Goal: Information Seeking & Learning: Check status

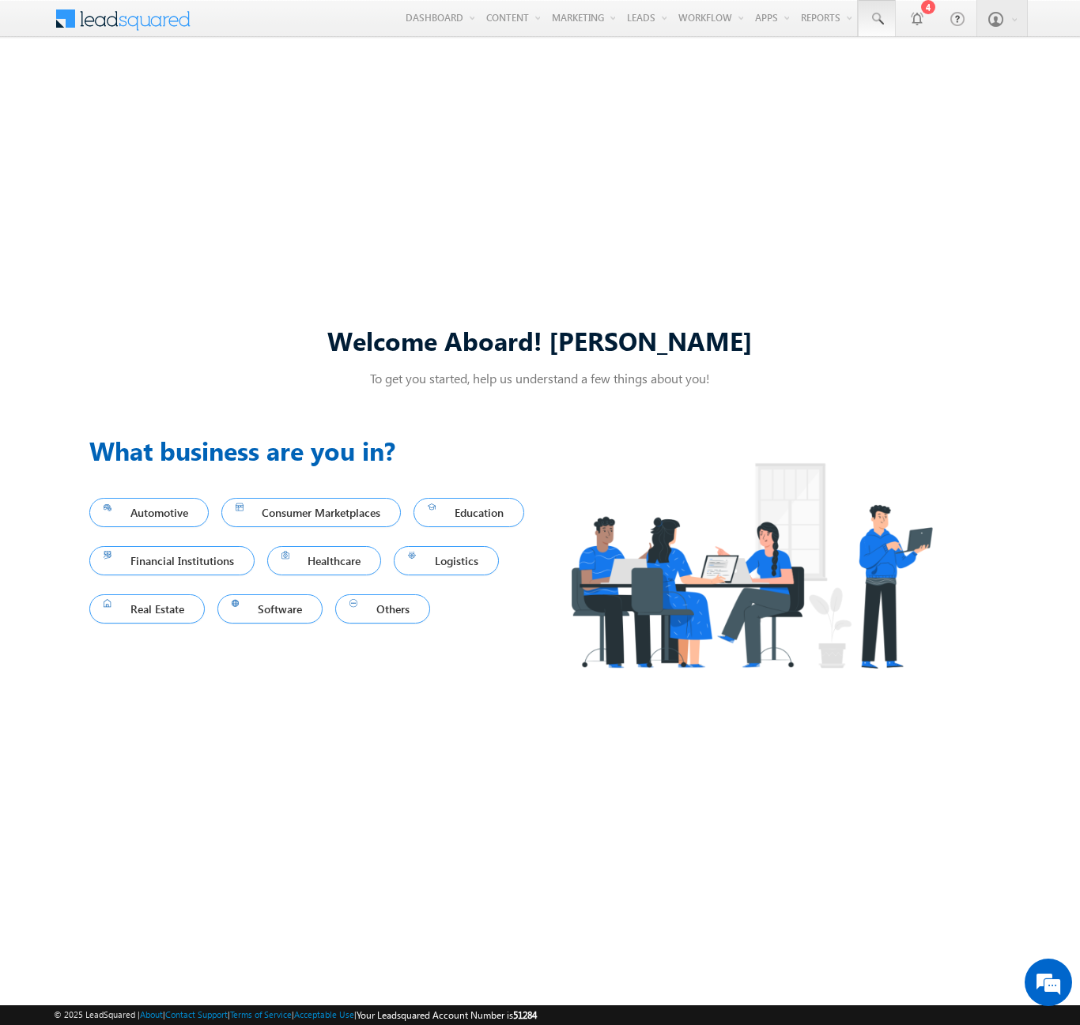
click at [876, 19] on span at bounding box center [877, 19] width 16 height 16
type input "8969095912"
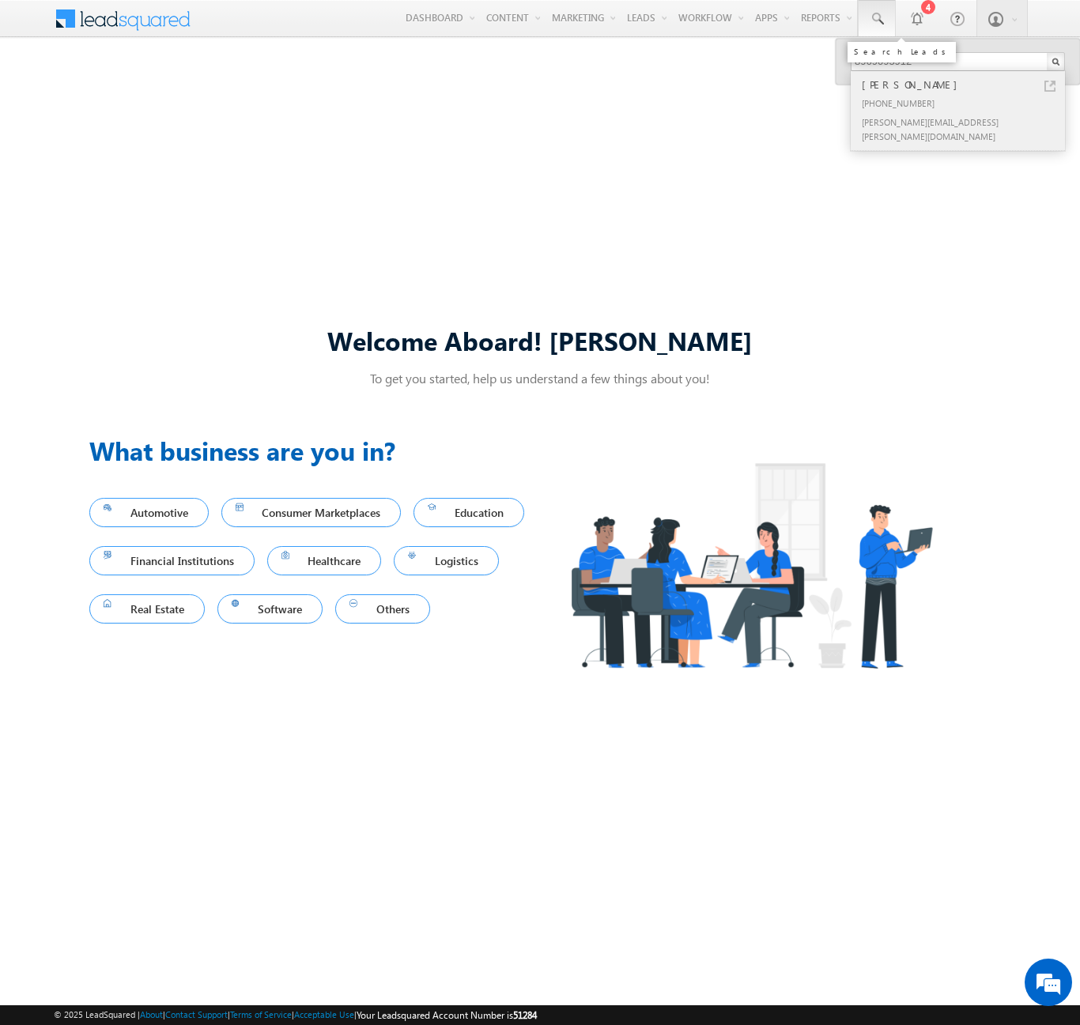
click at [964, 85] on div "[PERSON_NAME]" at bounding box center [964, 84] width 212 height 17
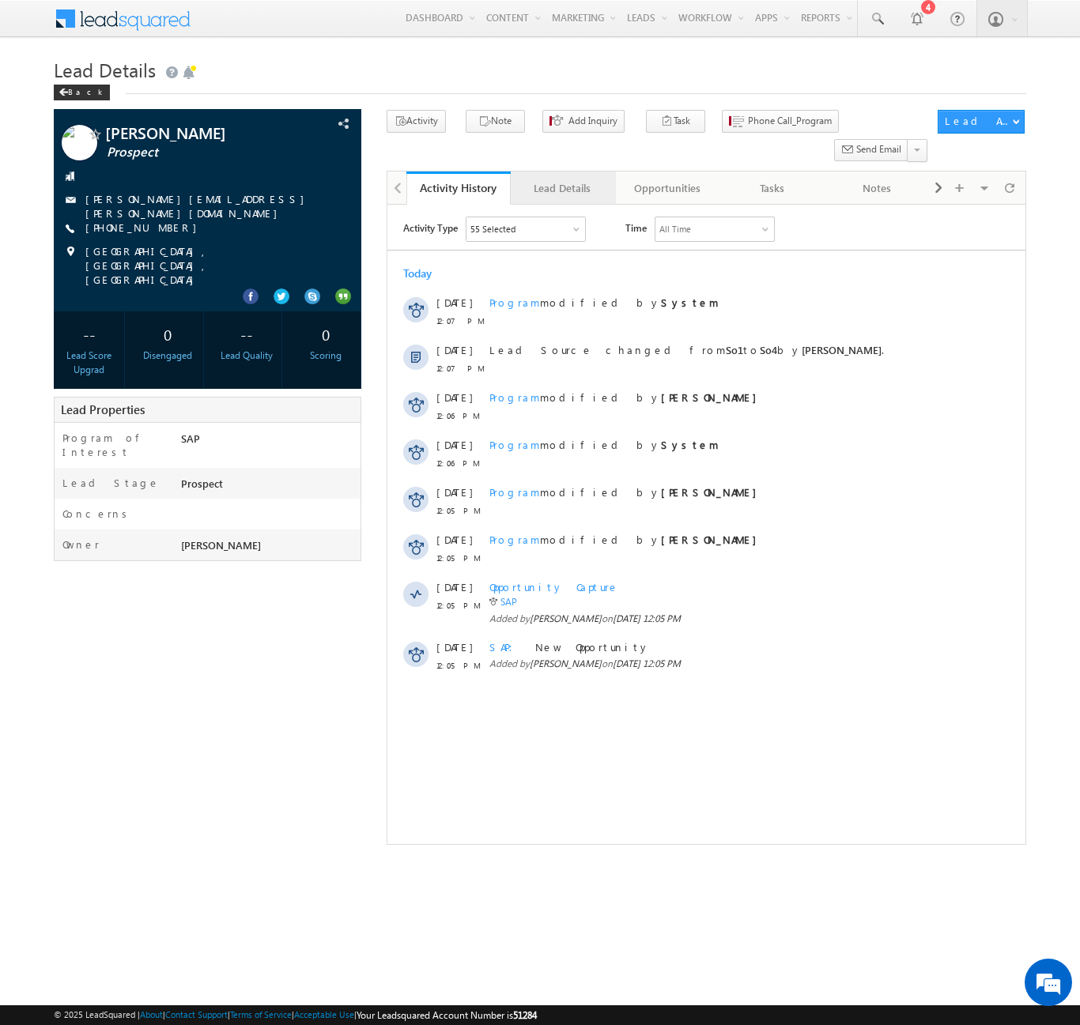
click at [562, 179] on div "Lead Details" at bounding box center [561, 188] width 77 height 19
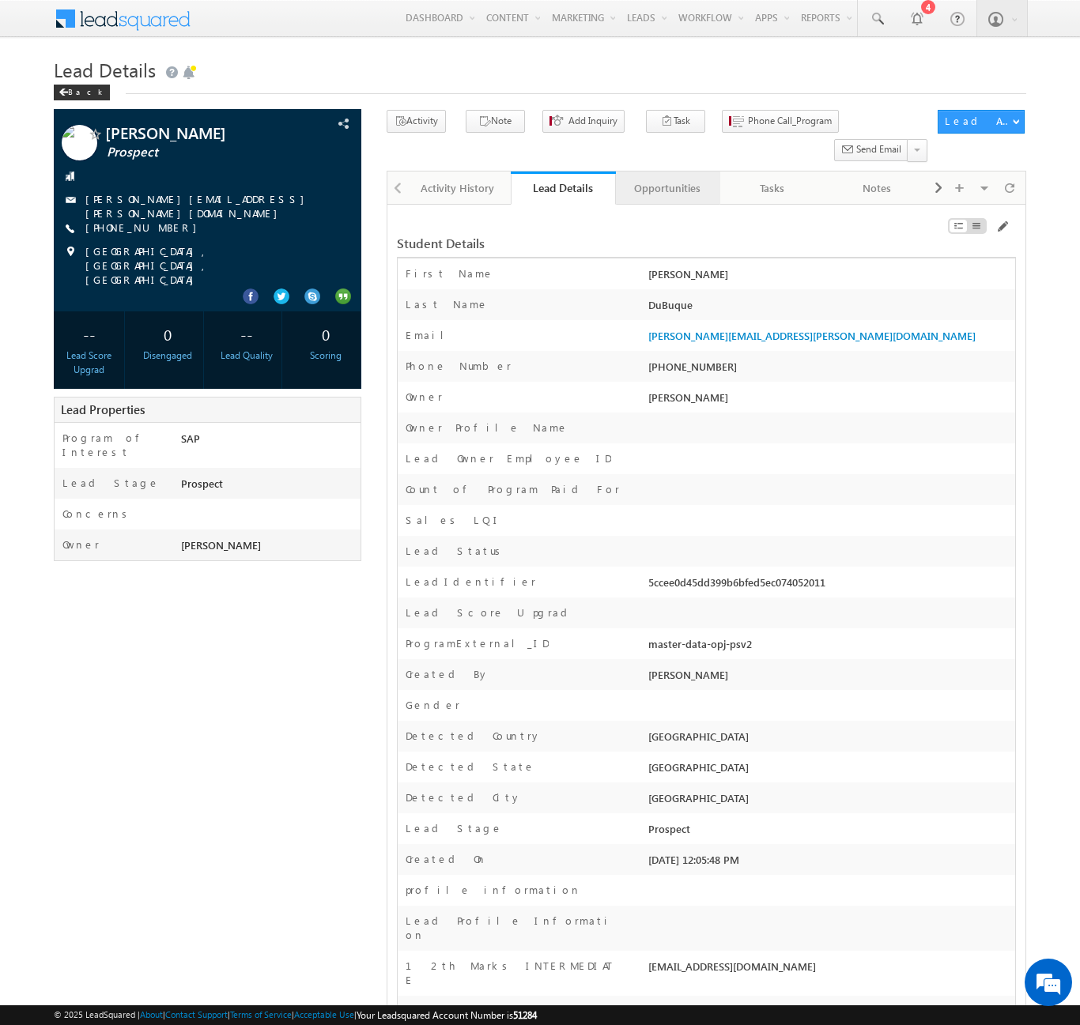
click at [666, 179] on div "Opportunities" at bounding box center [666, 188] width 77 height 19
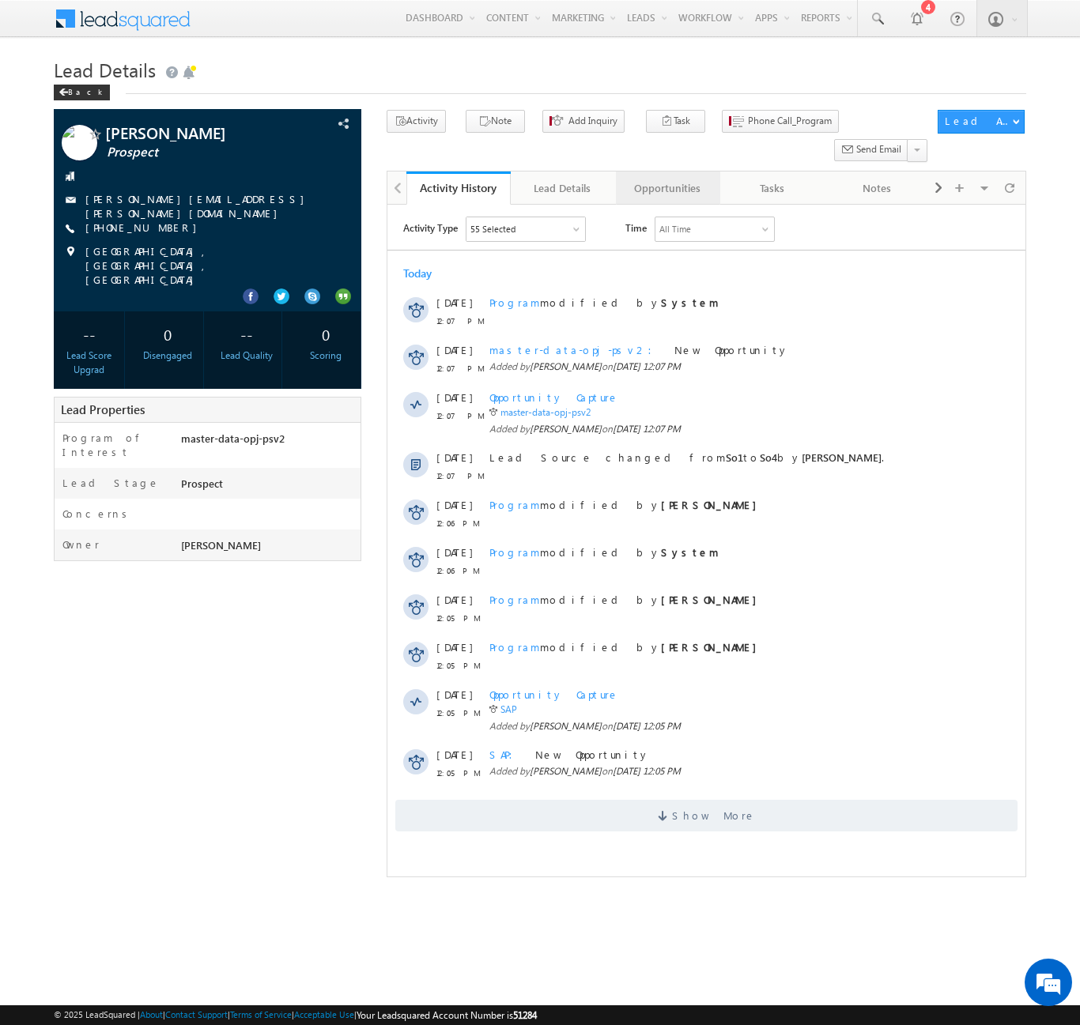
click at [666, 179] on div "Opportunities" at bounding box center [666, 188] width 77 height 19
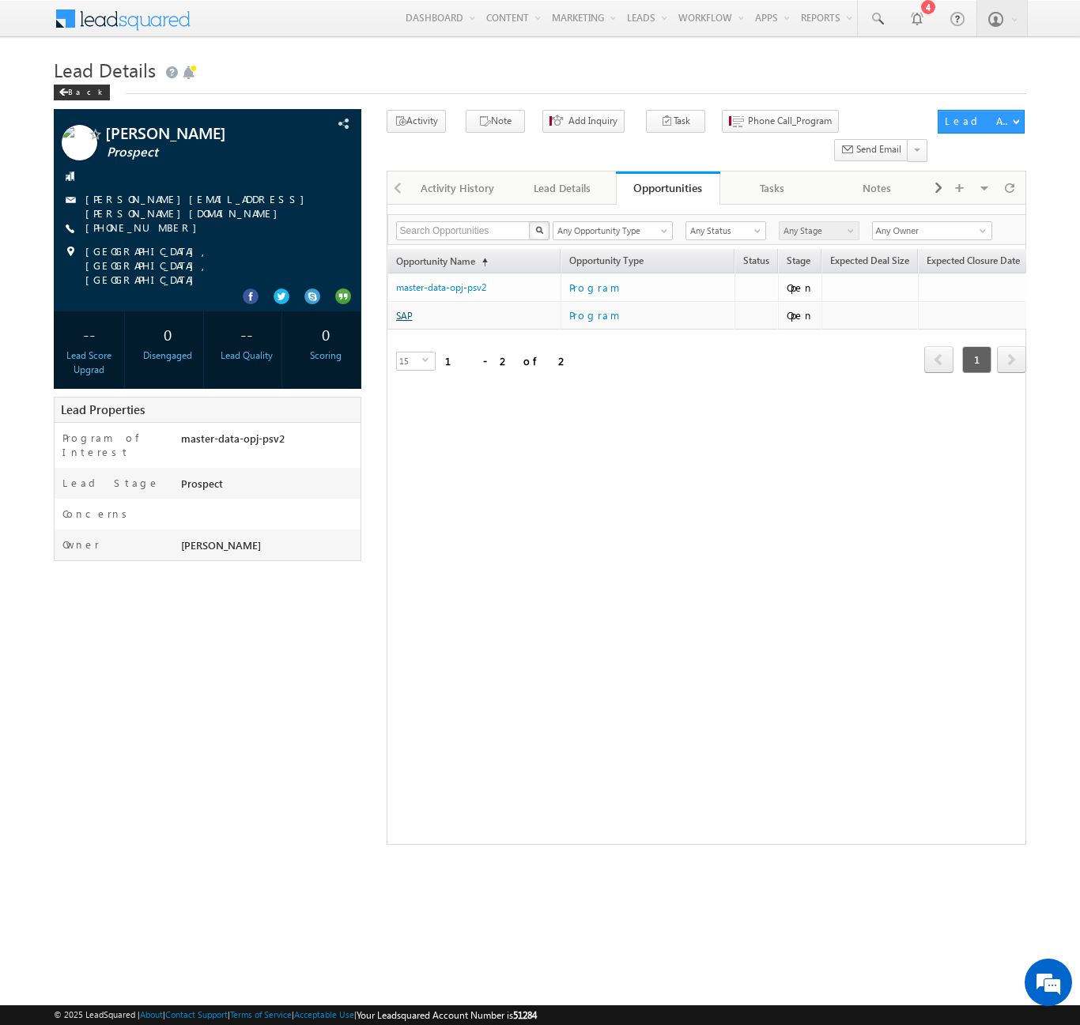
click at [404, 310] on link "SAP" at bounding box center [404, 316] width 17 height 12
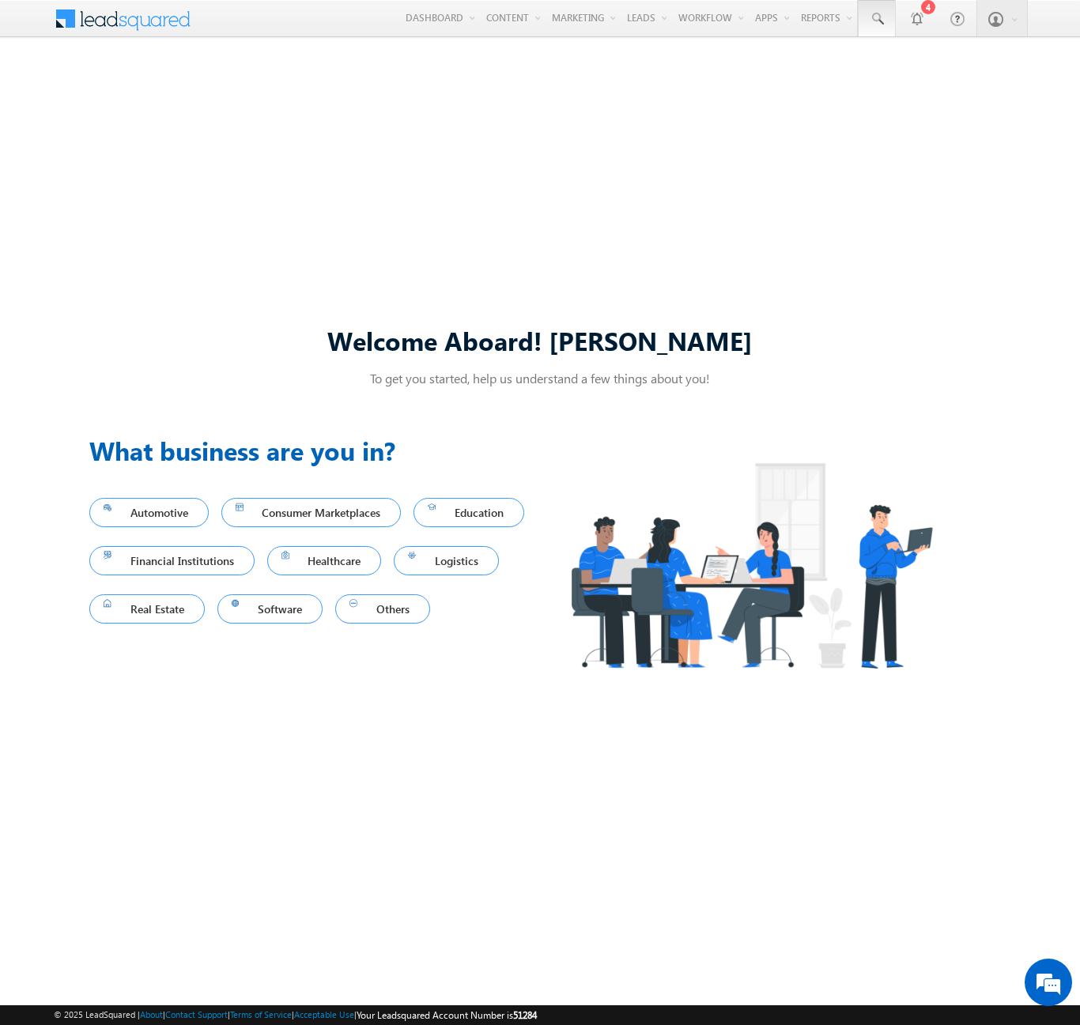
click at [876, 19] on span at bounding box center [877, 19] width 16 height 16
type input "8969095912"
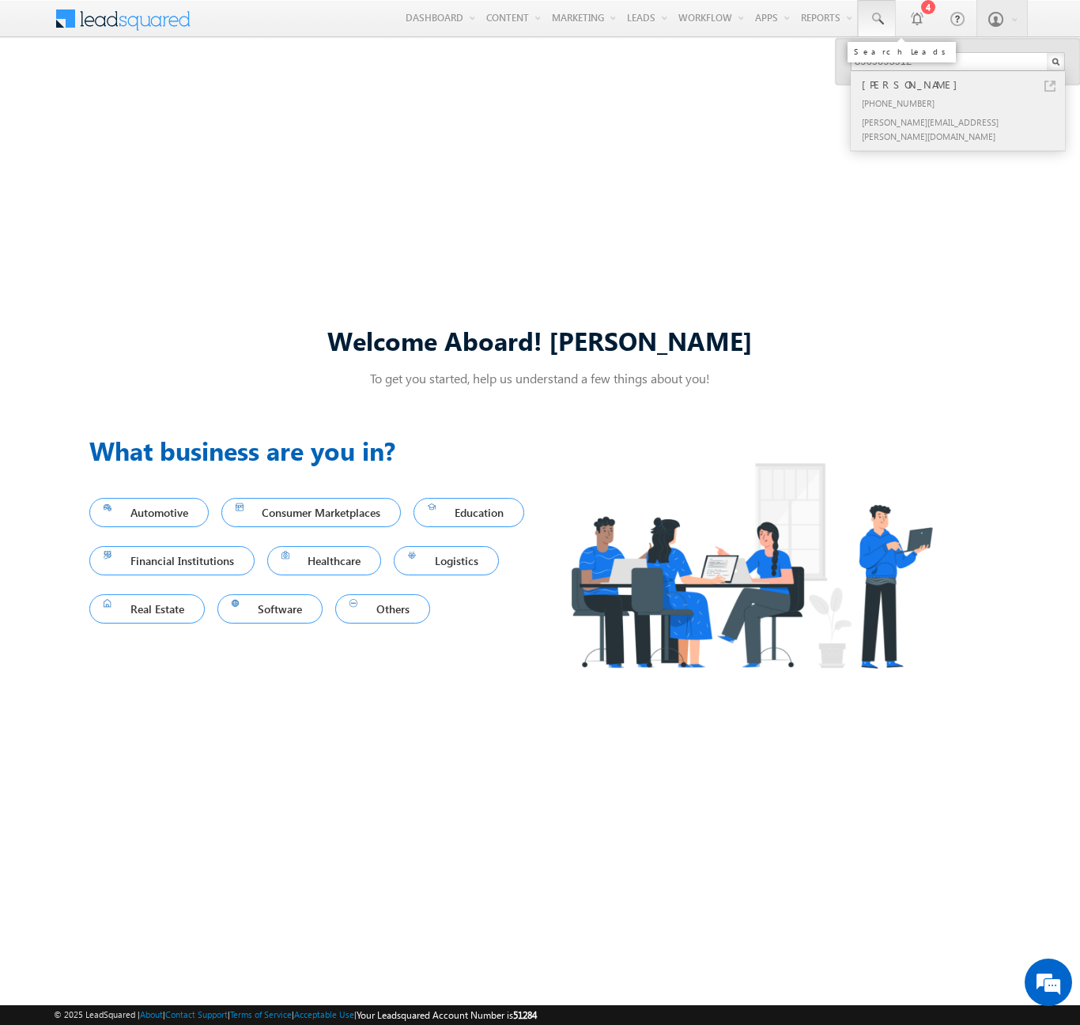
click at [964, 85] on div "[PERSON_NAME]" at bounding box center [964, 84] width 212 height 17
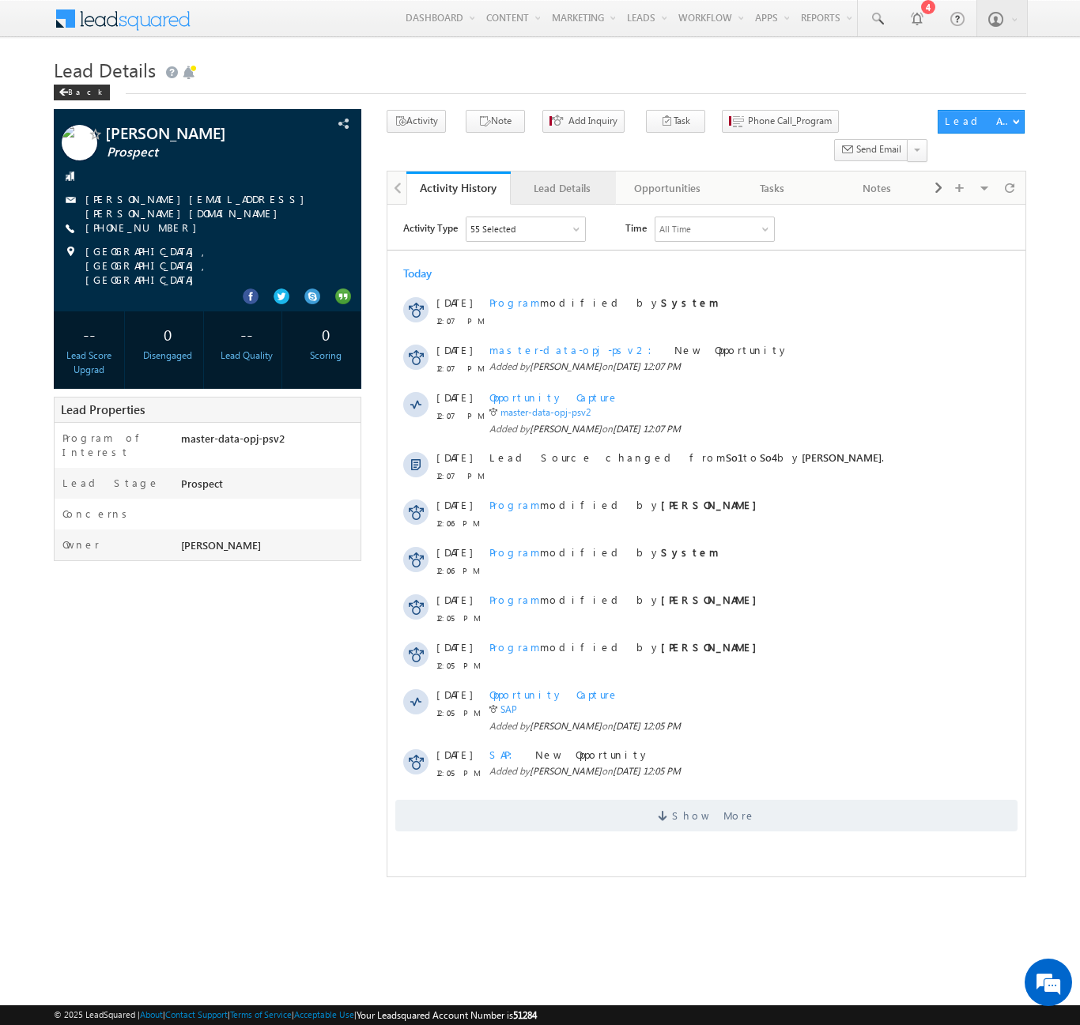
click at [562, 179] on div "Lead Details" at bounding box center [561, 188] width 77 height 19
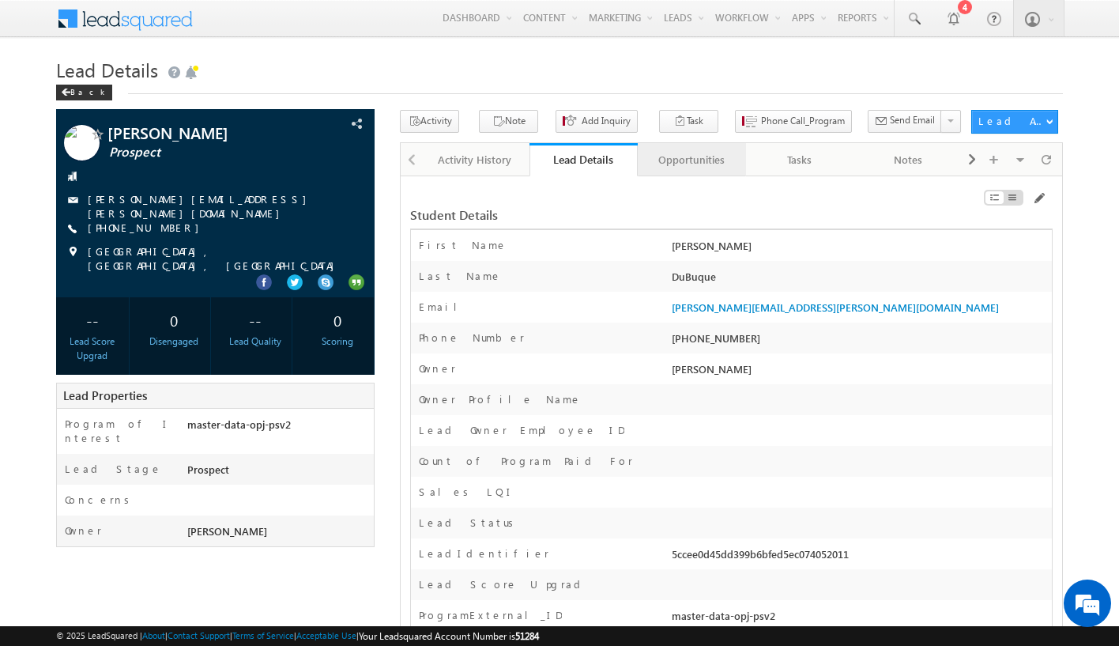
click at [691, 160] on div "Opportunities" at bounding box center [690, 159] width 81 height 19
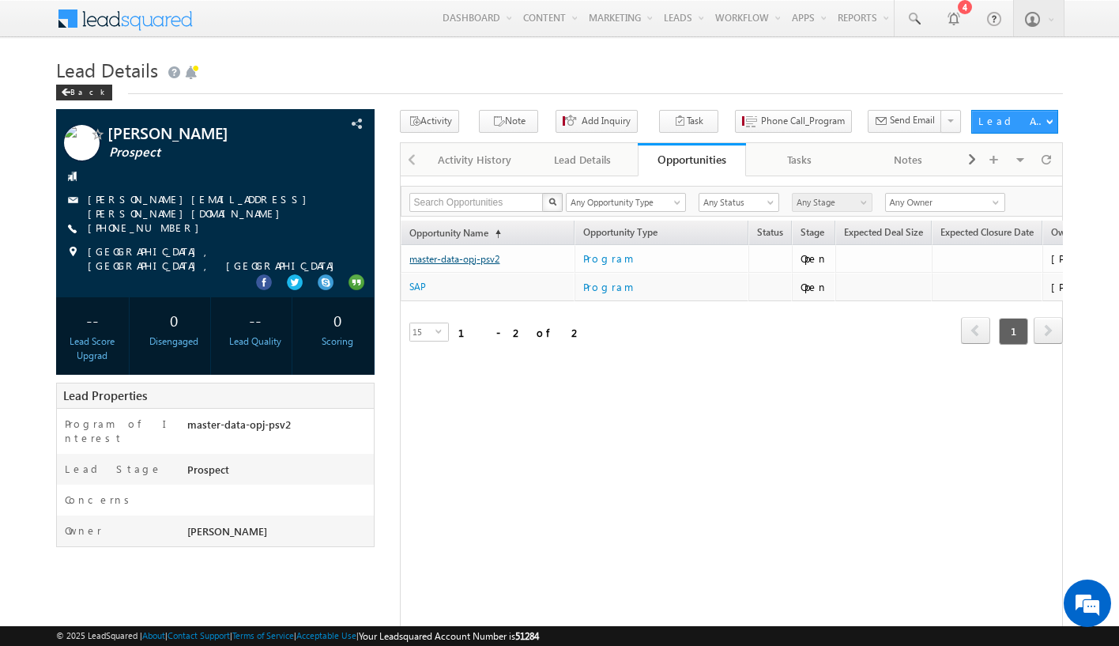
click at [454, 259] on link "master-data-opj-psv2" at bounding box center [454, 259] width 90 height 12
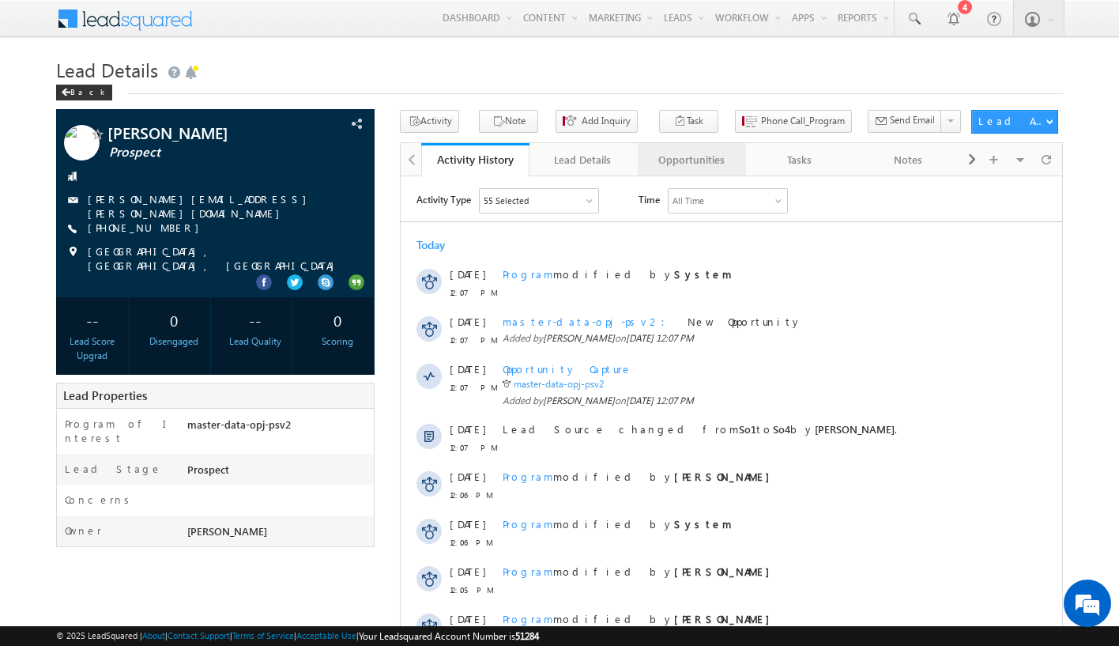
click at [691, 160] on div "Opportunities" at bounding box center [690, 159] width 81 height 19
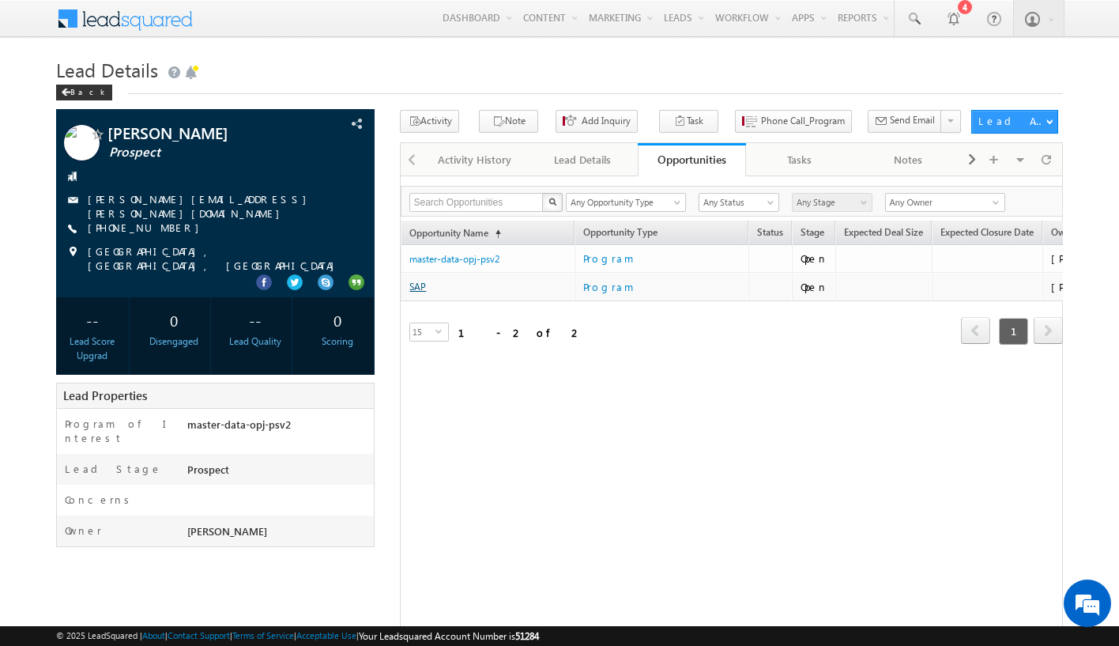
click at [417, 287] on link "SAP" at bounding box center [417, 287] width 17 height 12
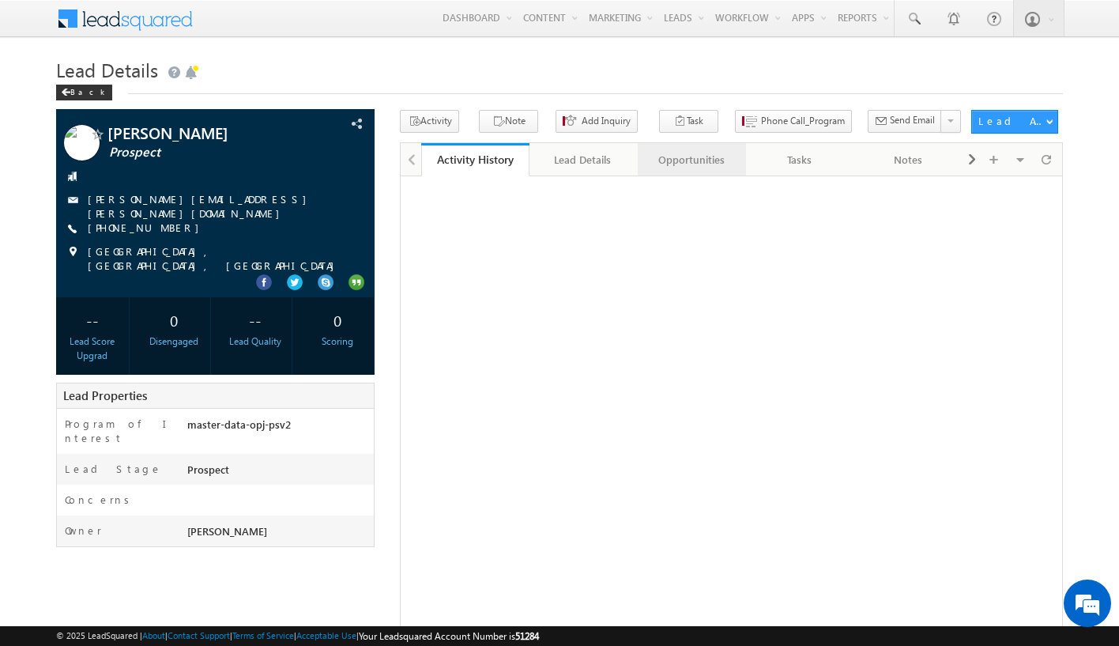
click at [690, 166] on div "Opportunities" at bounding box center [690, 159] width 81 height 19
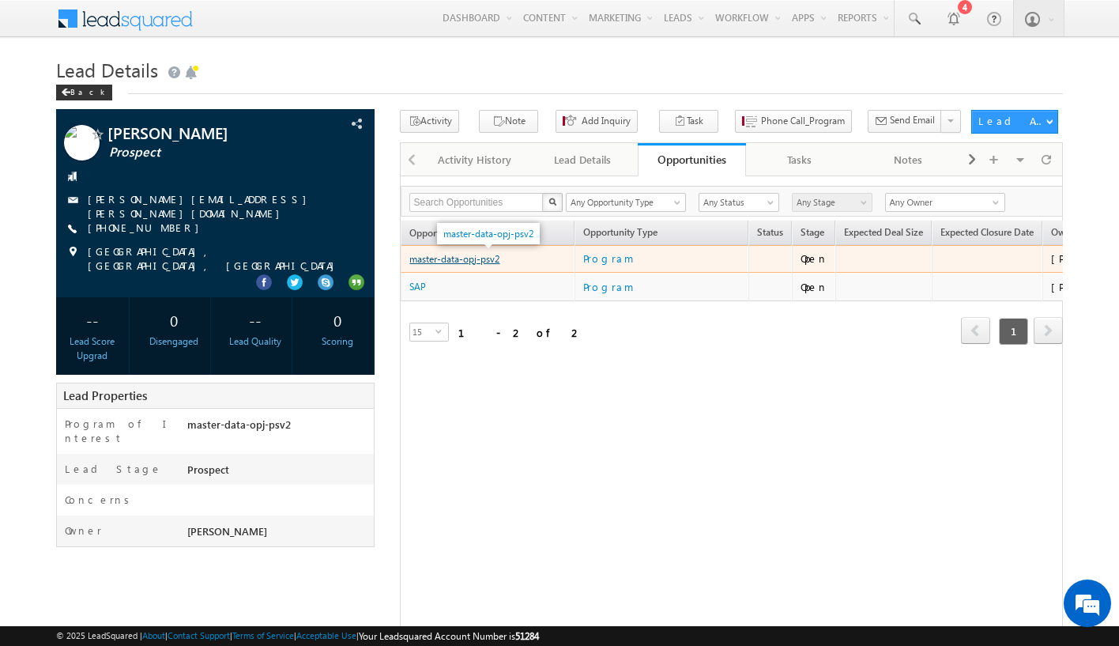
click at [469, 265] on link "master-data-opj-psv2" at bounding box center [454, 259] width 90 height 12
